Goal: Task Accomplishment & Management: Manage account settings

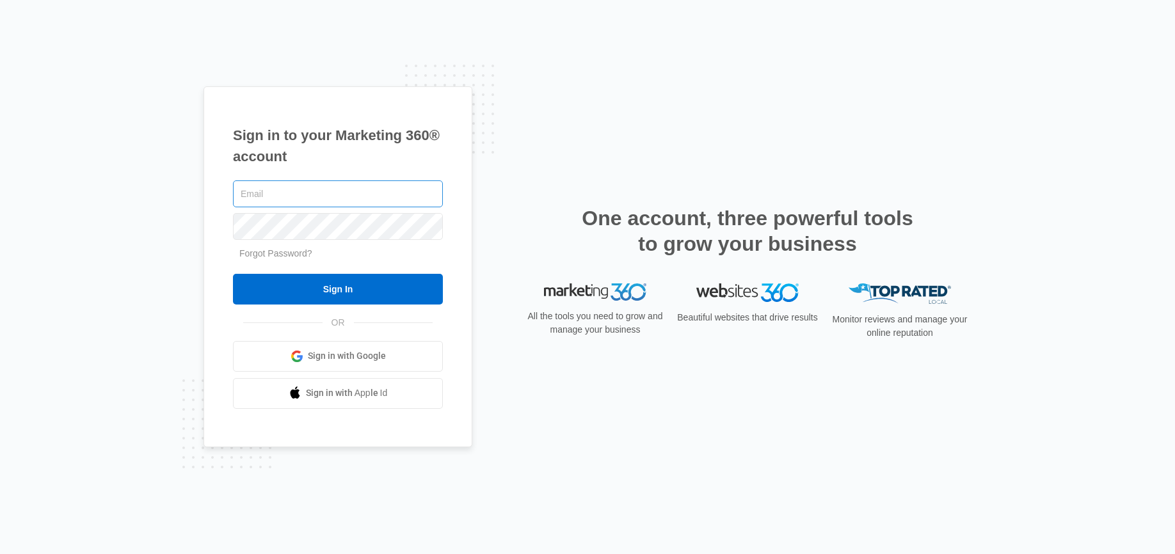
click at [313, 196] on input "text" at bounding box center [338, 193] width 210 height 27
type input "Jmunn@acehydroseeding.com"
click at [233, 274] on input "Sign In" at bounding box center [338, 289] width 210 height 31
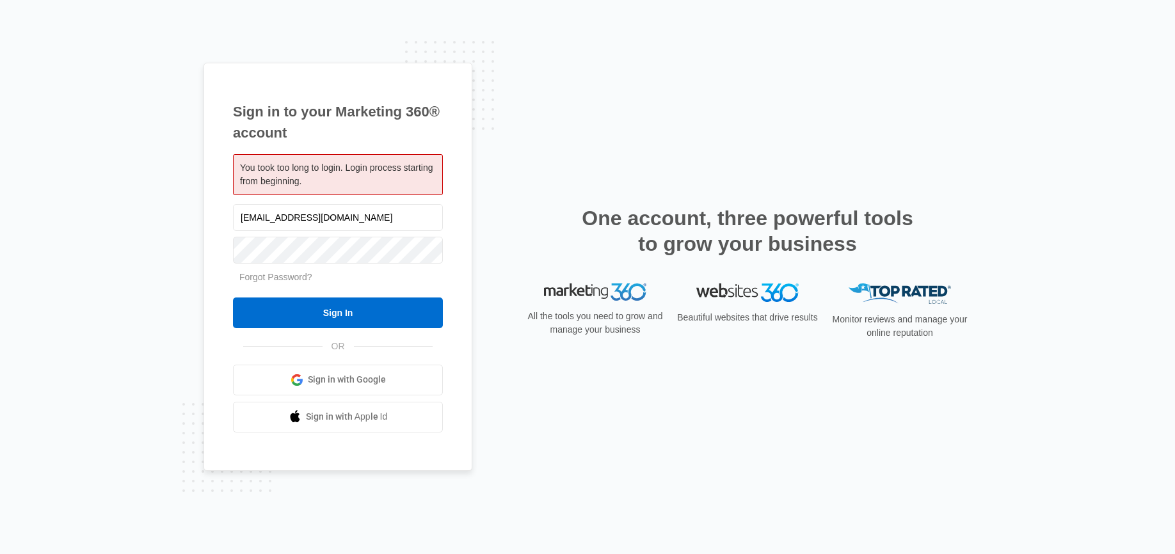
type input "Jmunn@acehydroseeding.com"
click at [233, 298] on input "Sign In" at bounding box center [338, 313] width 210 height 31
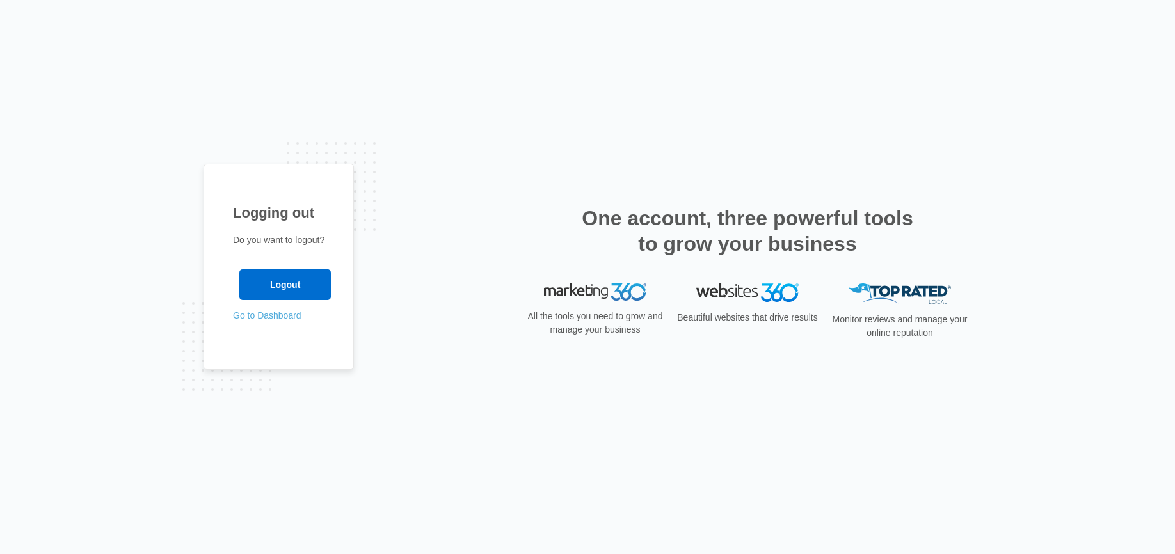
click at [246, 317] on link "Go to Dashboard" at bounding box center [267, 315] width 68 height 10
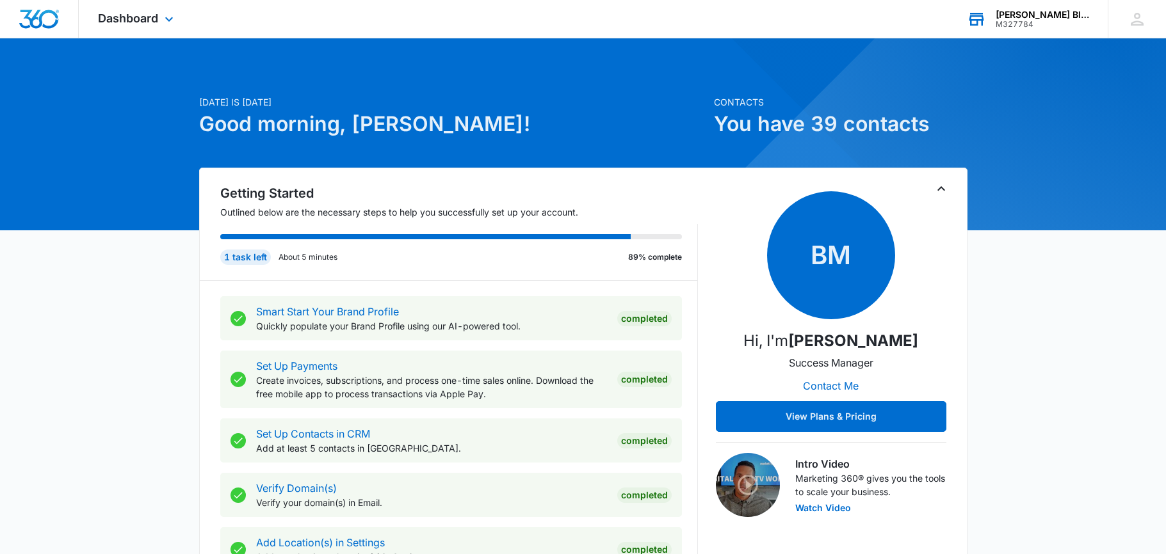
click at [1029, 15] on div "[PERSON_NAME] Bloody [PERSON_NAME]" at bounding box center [1041, 15] width 93 height 10
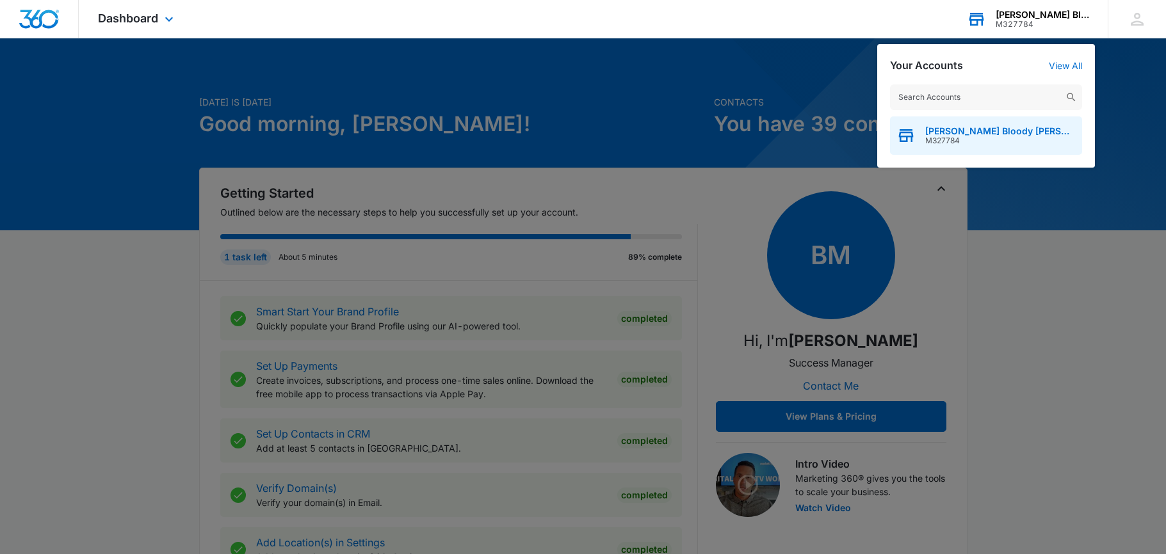
click at [983, 135] on span "[PERSON_NAME] Bloody [PERSON_NAME]" at bounding box center [1000, 131] width 150 height 10
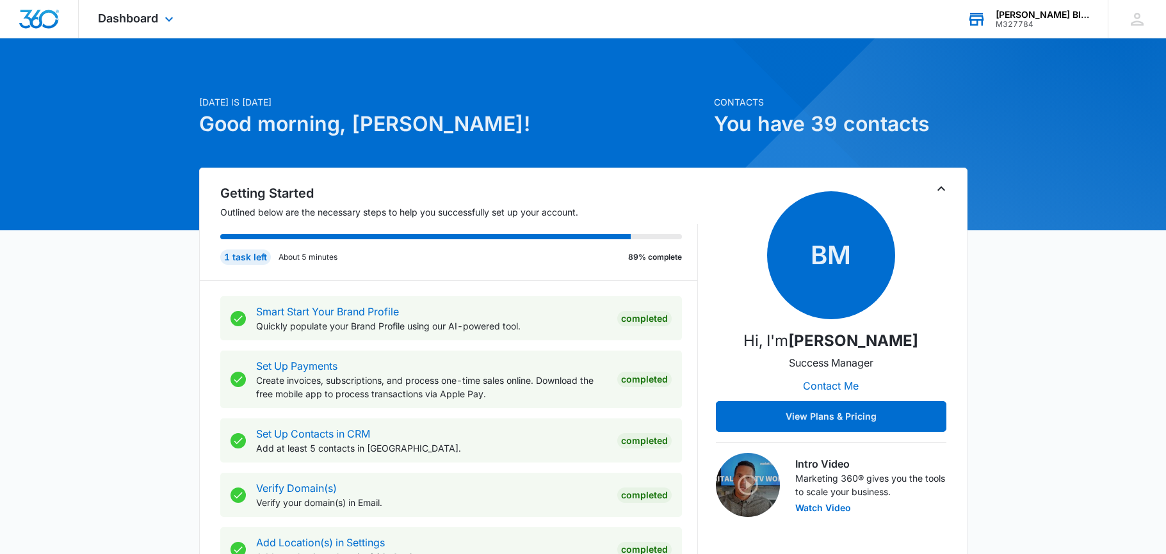
click at [1020, 12] on div "[PERSON_NAME] Bloody [PERSON_NAME]" at bounding box center [1041, 15] width 93 height 10
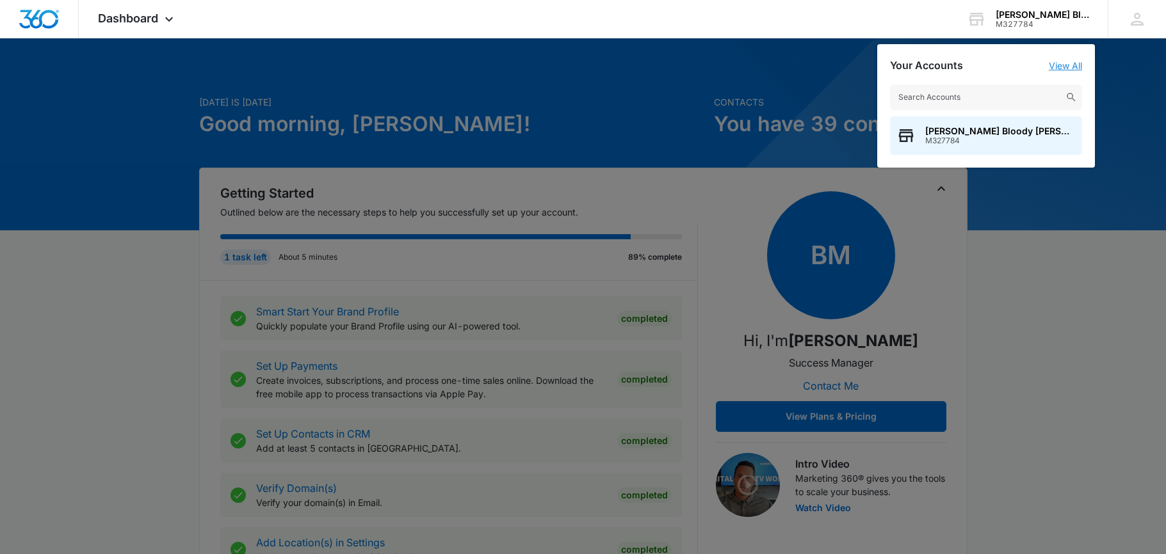
click at [1058, 68] on link "View All" at bounding box center [1064, 65] width 33 height 11
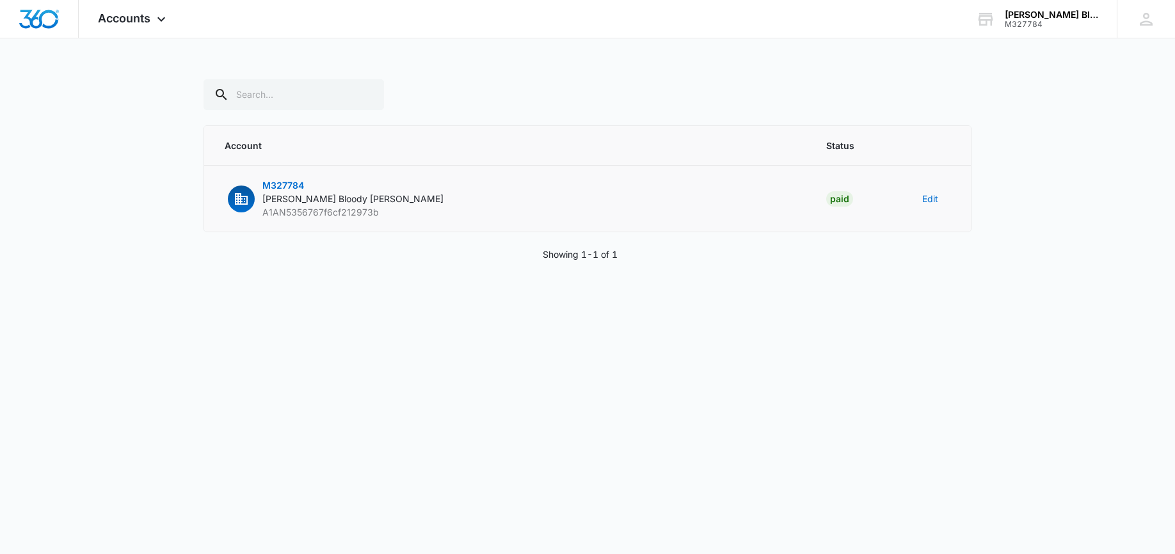
click at [295, 195] on span "[PERSON_NAME] Bloody [PERSON_NAME]" at bounding box center [352, 198] width 181 height 11
click at [295, 181] on span "M327784" at bounding box center [283, 185] width 42 height 11
click at [246, 198] on icon "button" at bounding box center [241, 198] width 15 height 15
click at [286, 198] on span "[PERSON_NAME] Bloody [PERSON_NAME]" at bounding box center [352, 198] width 181 height 11
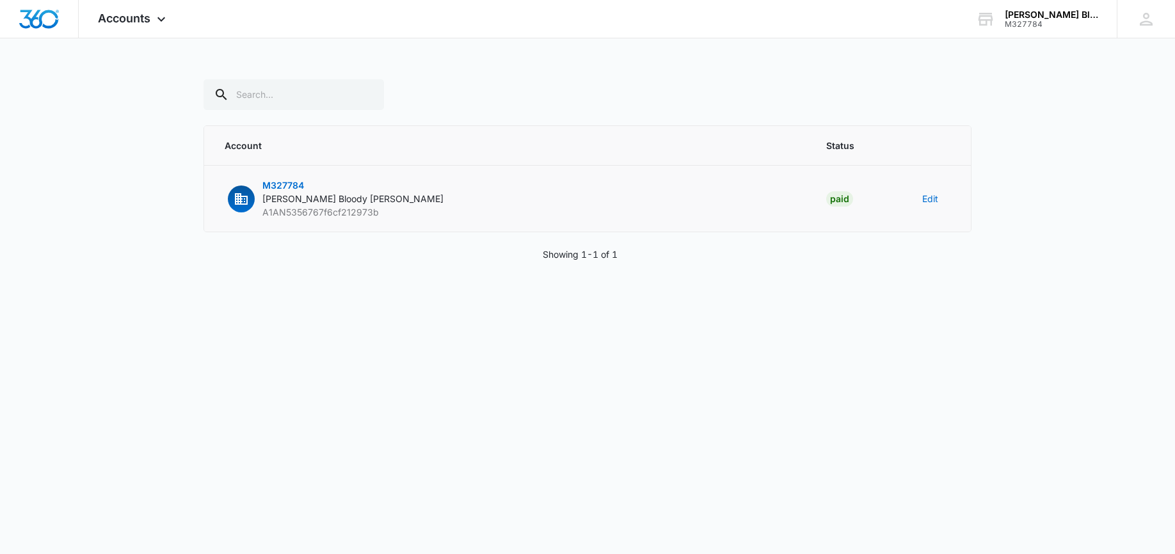
click at [833, 198] on div "Paid" at bounding box center [839, 198] width 27 height 15
click at [934, 199] on button "Edit" at bounding box center [930, 198] width 16 height 13
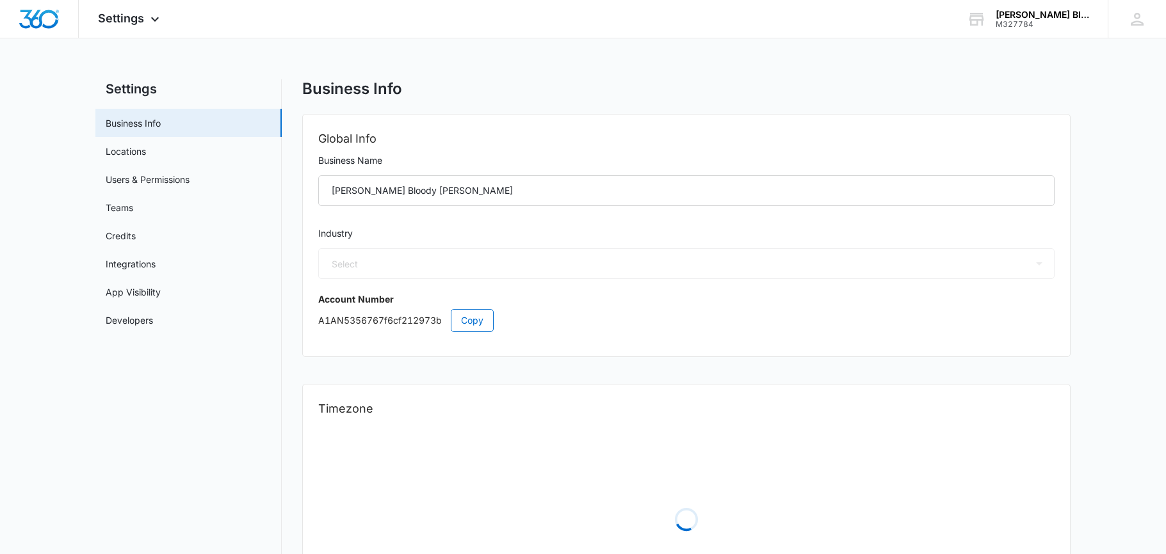
select select "52"
select select "US"
select select "America/[GEOGRAPHIC_DATA]"
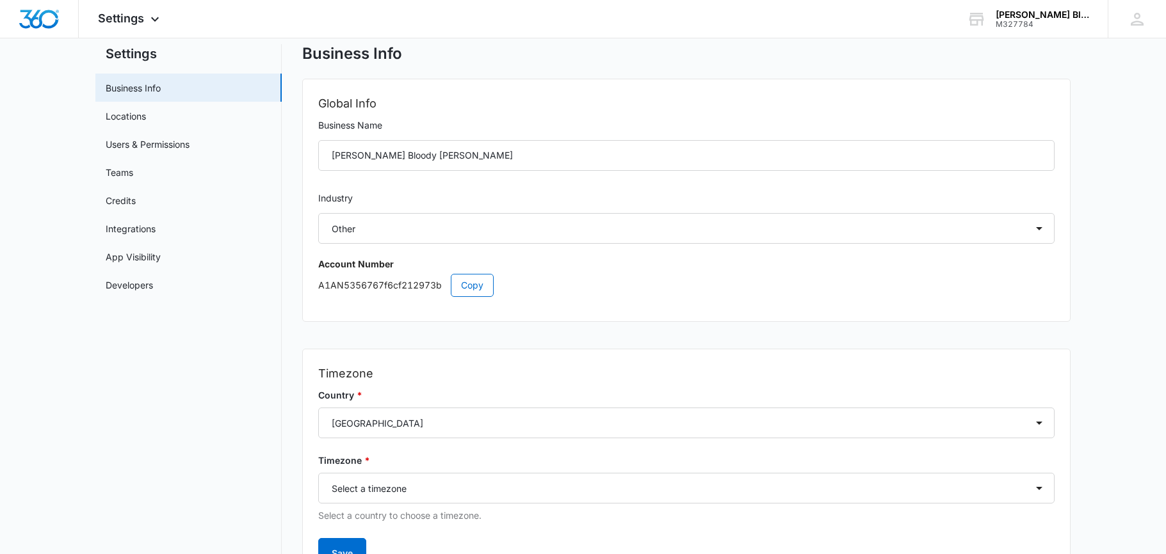
scroll to position [13, 0]
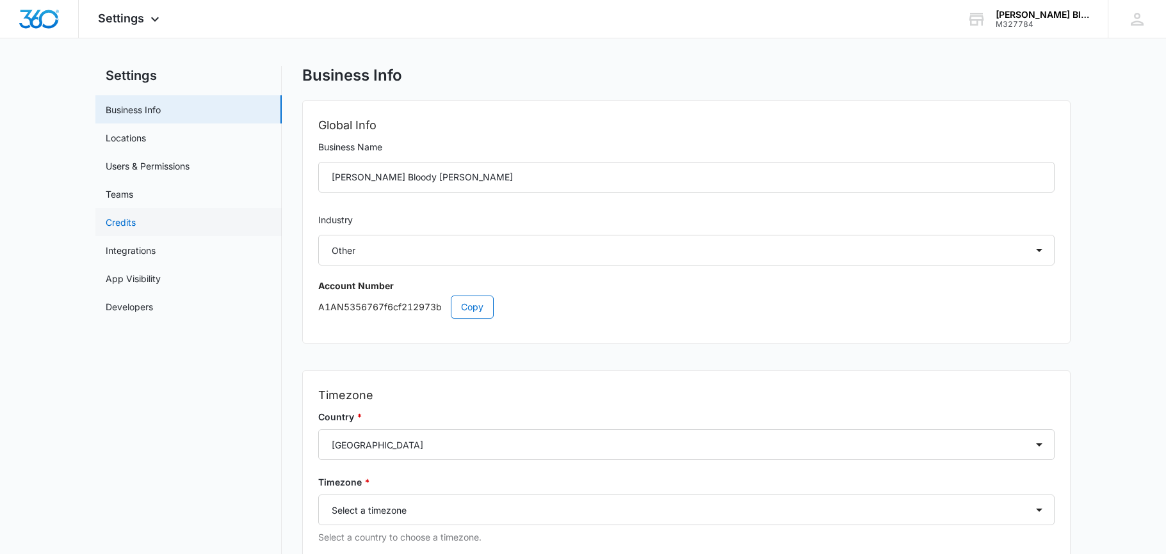
click at [117, 219] on link "Credits" at bounding box center [121, 222] width 30 height 13
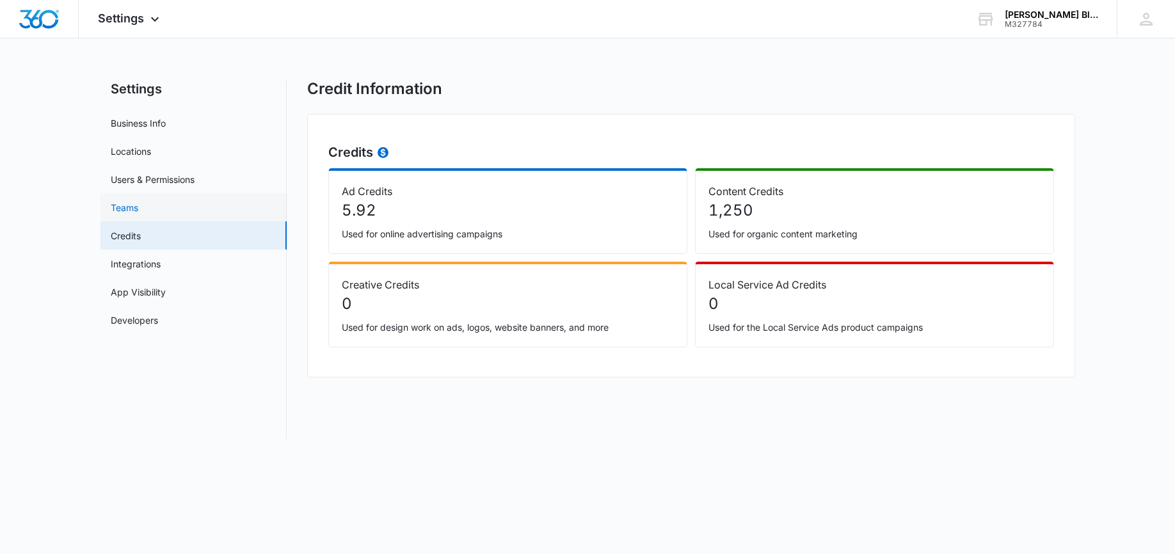
click at [132, 208] on link "Teams" at bounding box center [125, 207] width 28 height 13
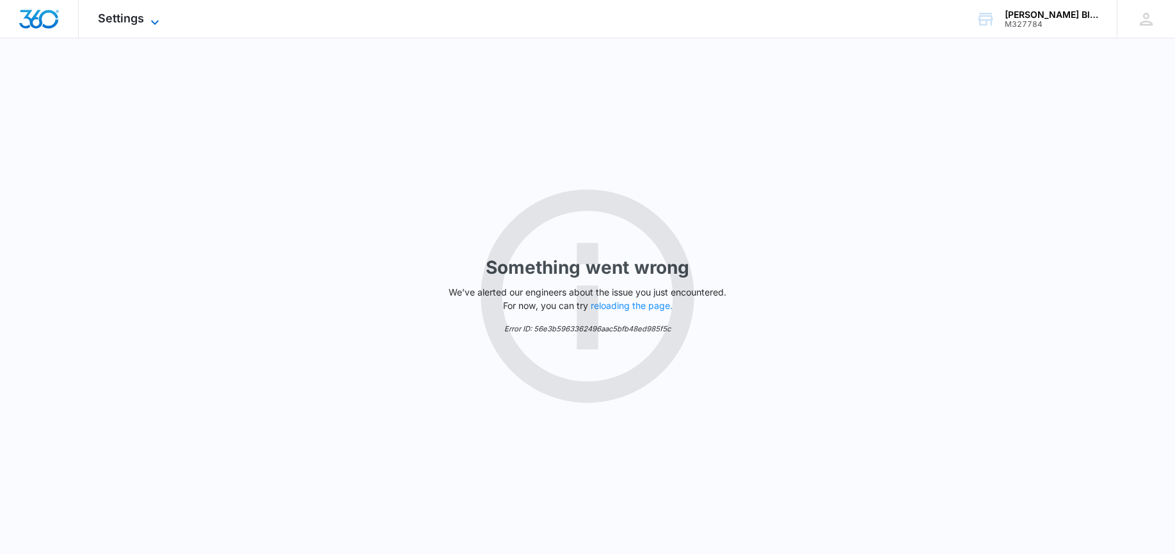
click at [121, 19] on span "Settings" at bounding box center [121, 18] width 46 height 13
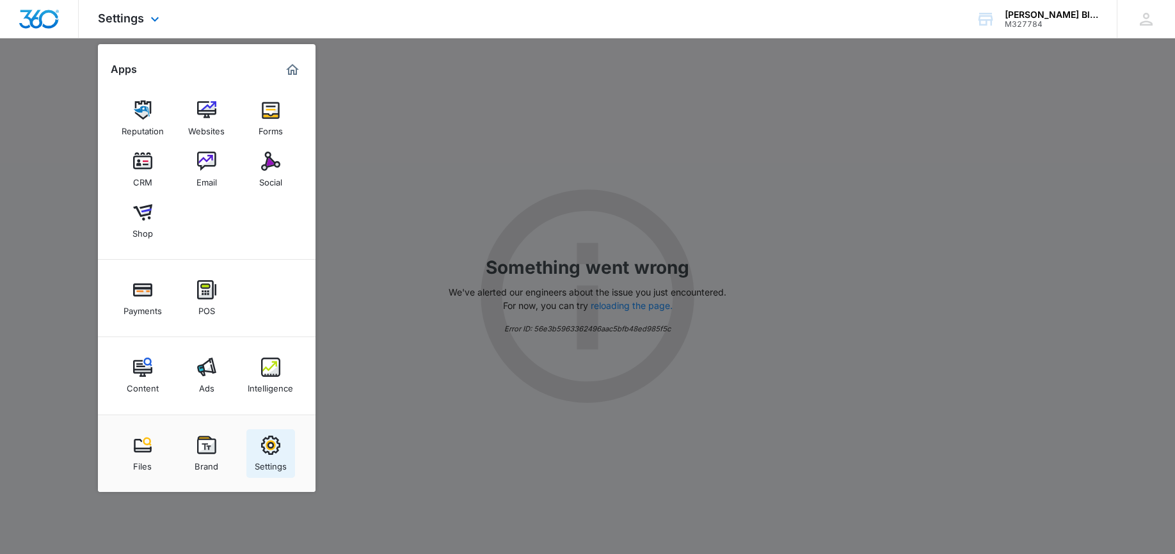
click at [268, 454] on img at bounding box center [270, 445] width 19 height 19
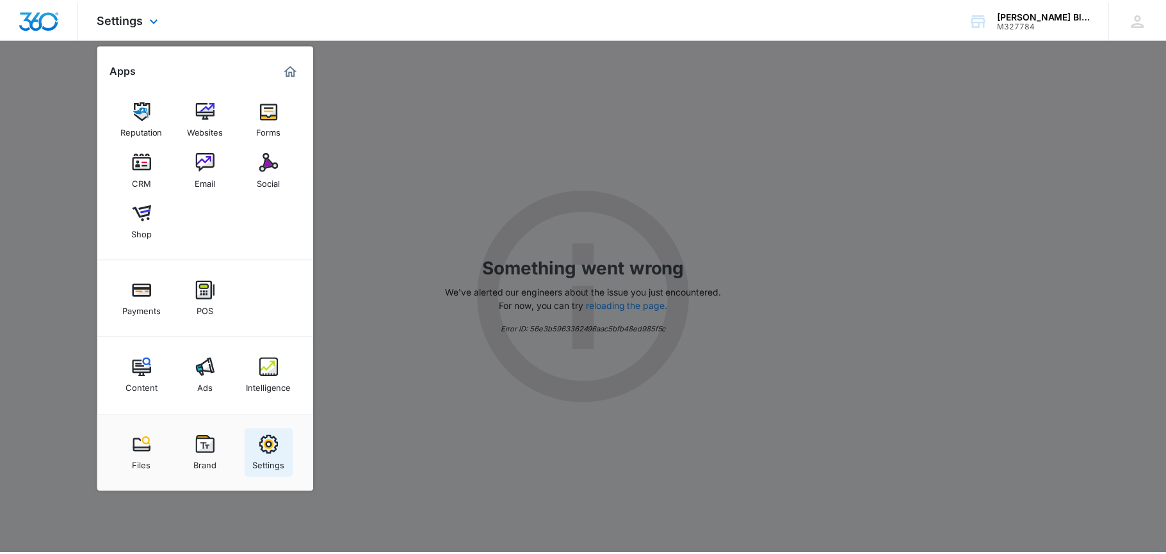
select select "52"
select select "US"
select select "America/[GEOGRAPHIC_DATA]"
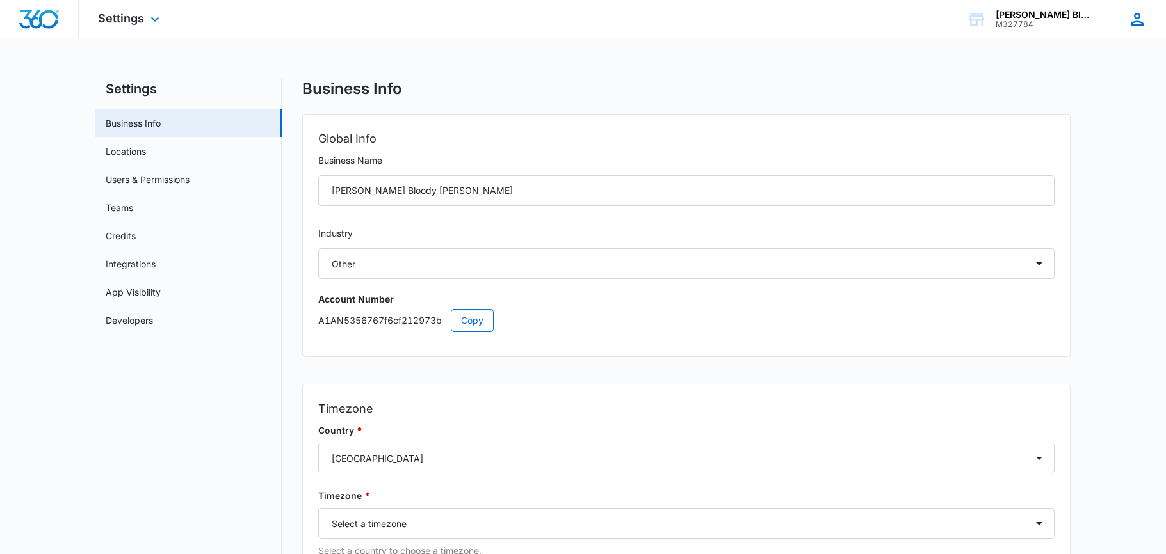
click at [1139, 19] on icon at bounding box center [1136, 19] width 19 height 19
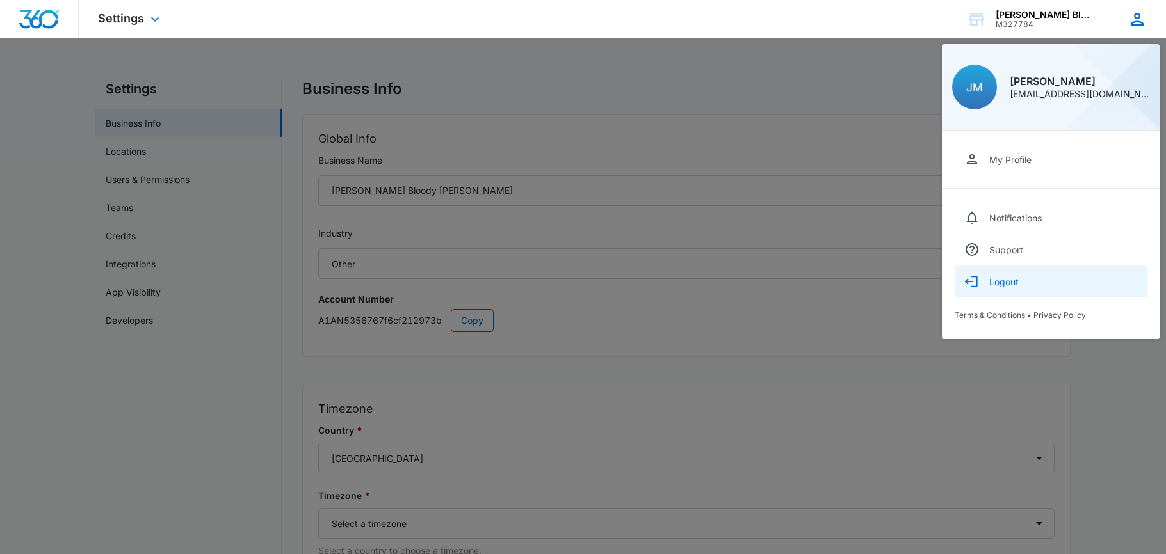
click at [1000, 280] on div "Logout" at bounding box center [1003, 281] width 29 height 11
